Goal: Transaction & Acquisition: Subscribe to service/newsletter

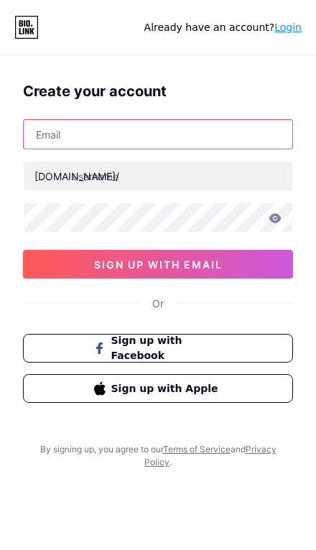
click at [65, 126] on input "text" at bounding box center [158, 134] width 269 height 29
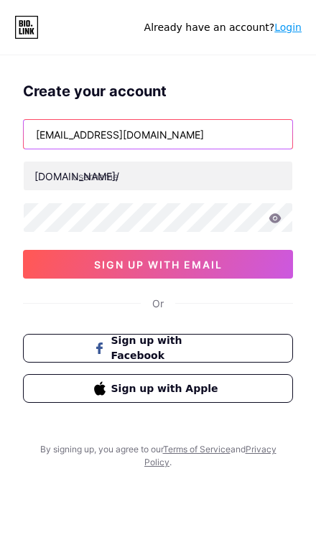
type input "[EMAIL_ADDRESS][DOMAIN_NAME]"
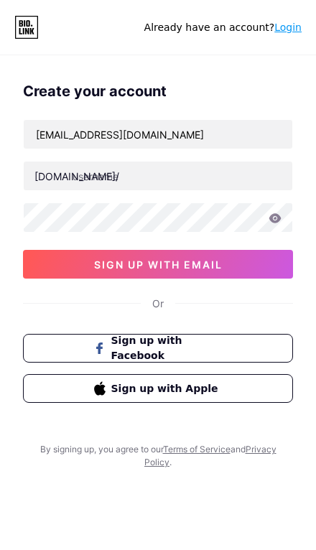
click at [108, 178] on input "text" at bounding box center [158, 176] width 269 height 29
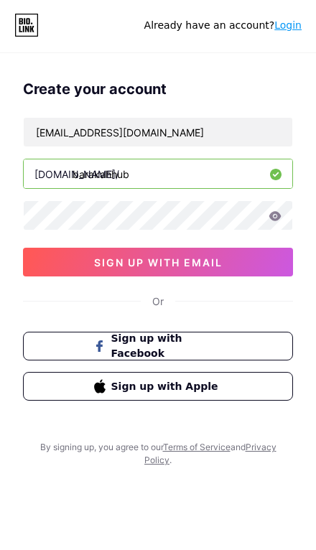
type input "barakahhub"
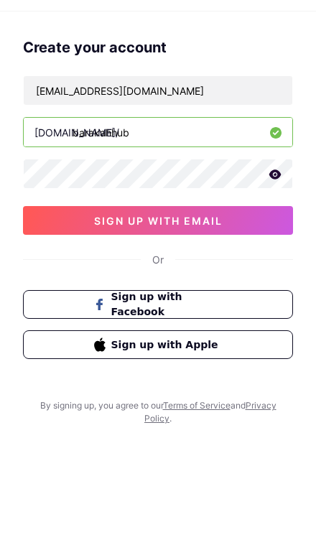
click at [279, 213] on icon at bounding box center [275, 217] width 12 height 9
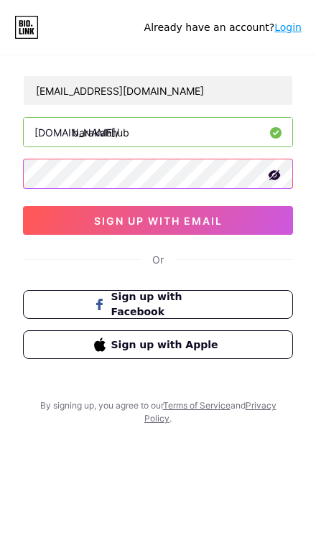
click at [75, 222] on button "sign up with email" at bounding box center [158, 220] width 270 height 29
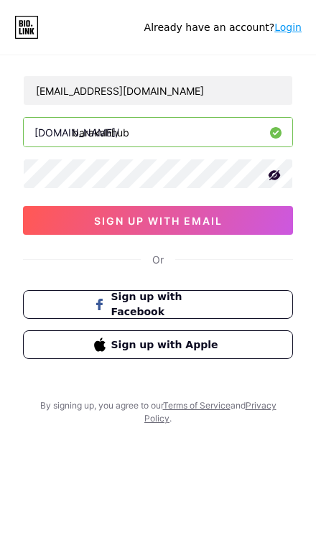
click at [215, 222] on span "sign up with email" at bounding box center [158, 221] width 129 height 12
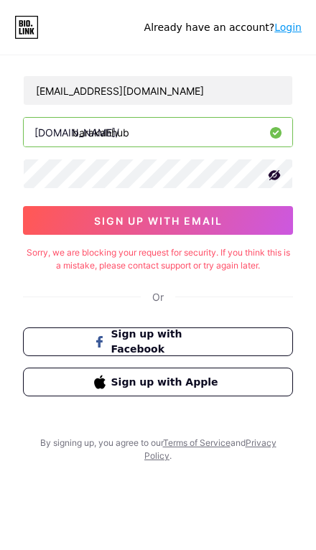
click at [286, 24] on link "Login" at bounding box center [287, 27] width 27 height 11
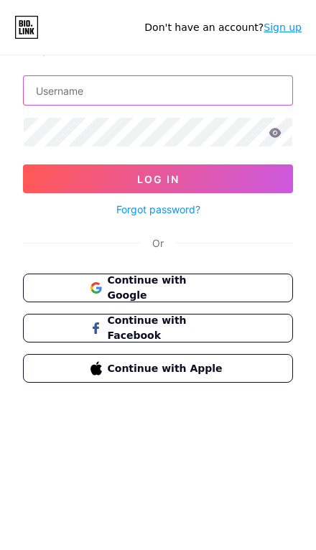
click at [65, 91] on input "text" at bounding box center [158, 90] width 269 height 29
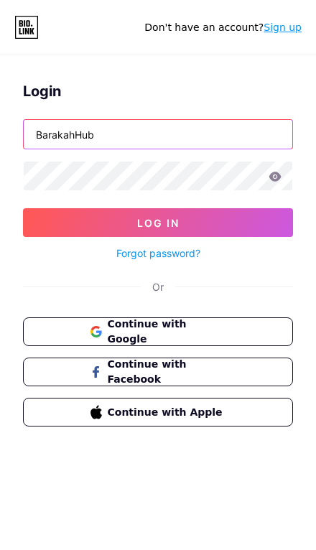
type input "BarakahHub"
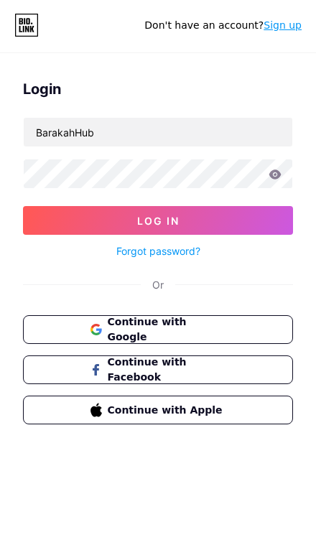
click at [71, 289] on div "Or" at bounding box center [158, 286] width 270 height 15
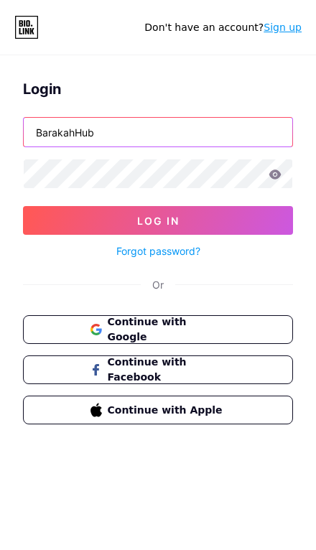
click at [81, 125] on input "BarakahHub" at bounding box center [158, 132] width 269 height 29
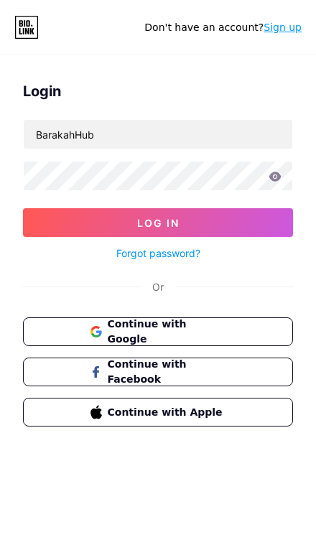
click at [81, 281] on div "Or" at bounding box center [158, 286] width 270 height 15
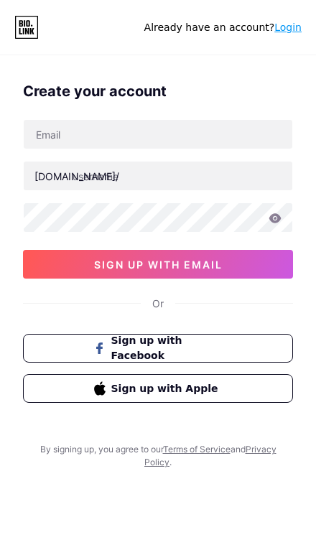
click at [89, 264] on button "sign up with email" at bounding box center [158, 264] width 270 height 29
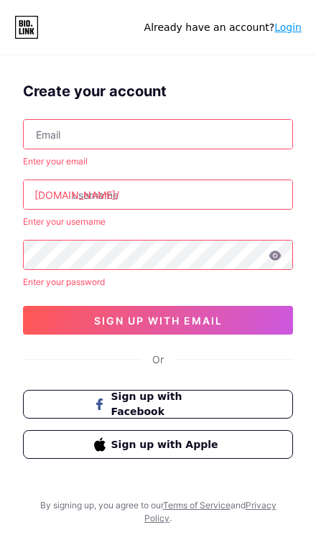
click at [73, 131] on input "text" at bounding box center [158, 134] width 269 height 29
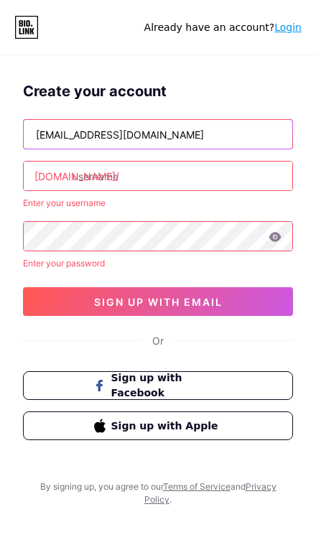
type input "[EMAIL_ADDRESS][DOMAIN_NAME]"
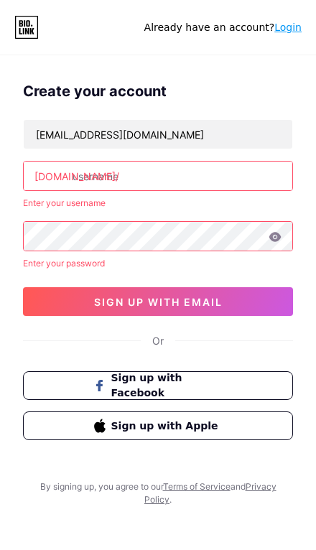
click at [110, 182] on input "text" at bounding box center [158, 176] width 269 height 29
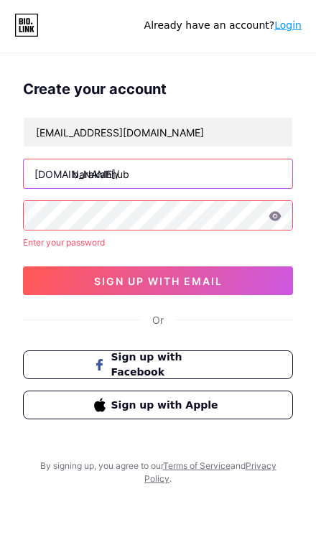
type input "barakahhub"
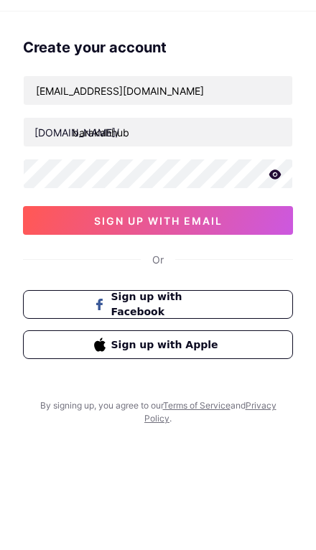
click at [200, 250] on button "sign up with email" at bounding box center [158, 264] width 270 height 29
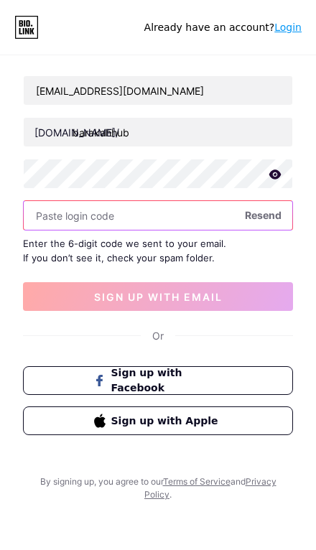
click at [70, 215] on input "text" at bounding box center [158, 215] width 269 height 29
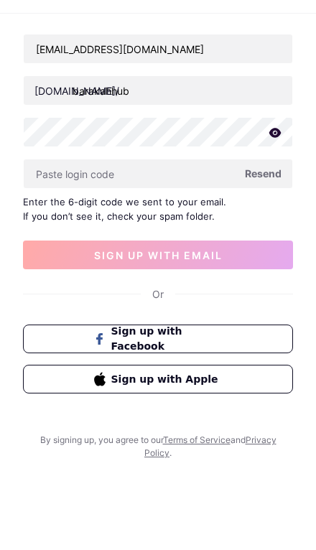
click at [137, 76] on input "[EMAIL_ADDRESS][DOMAIN_NAME]" at bounding box center [158, 90] width 269 height 29
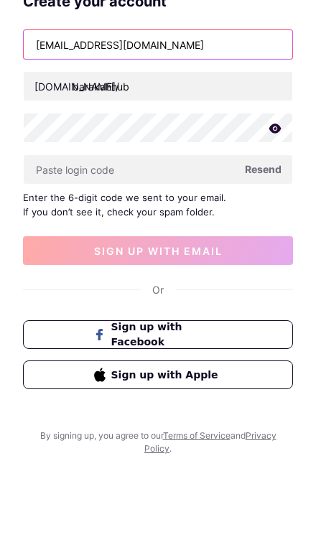
scroll to position [124, 0]
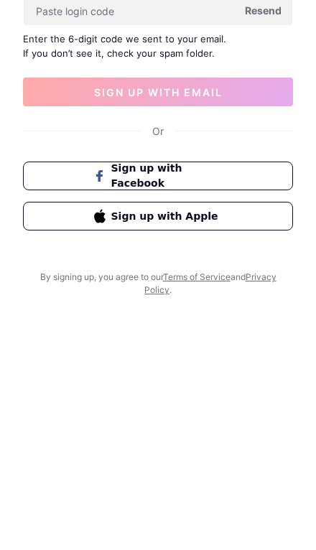
click at [160, 294] on div "Create your account [EMAIL_ADDRESS][DOMAIN_NAME] [DOMAIN_NAME]/ barakahhub Rese…" at bounding box center [158, 275] width 316 height 550
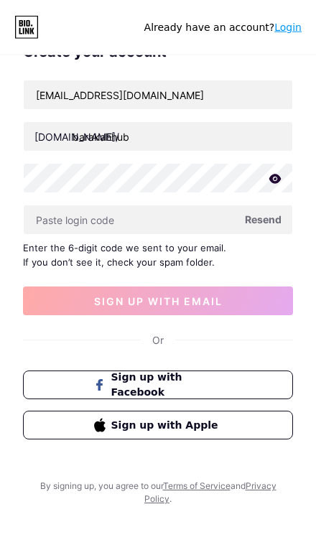
scroll to position [40, 0]
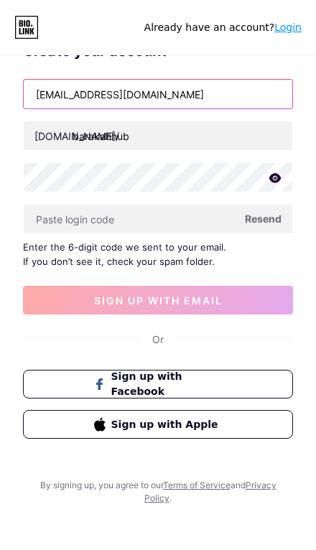
click at [60, 97] on input "[EMAIL_ADDRESS][DOMAIN_NAME]" at bounding box center [158, 94] width 269 height 29
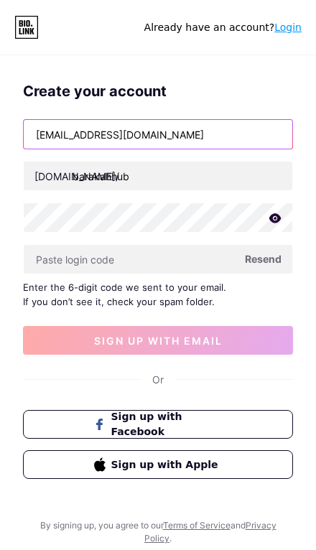
click at [69, 147] on input "[EMAIL_ADDRESS][DOMAIN_NAME]" at bounding box center [158, 134] width 269 height 29
paste input "6"
click at [32, 136] on input "[EMAIL_ADDRESS][DOMAIN_NAME]" at bounding box center [158, 134] width 269 height 29
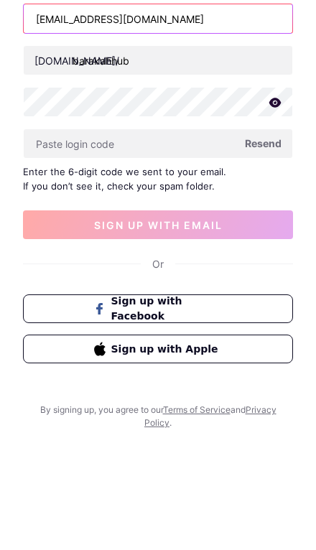
type input "[EMAIL_ADDRESS][DOMAIN_NAME]"
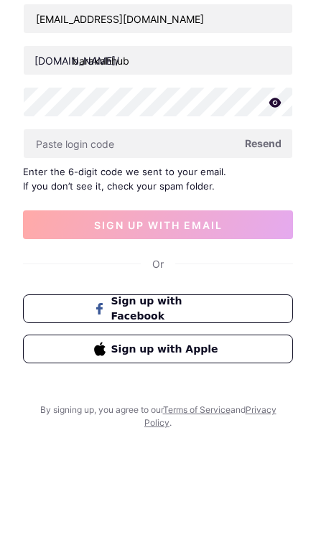
click at [262, 251] on span "Resend" at bounding box center [263, 258] width 37 height 15
